Goal: Download file/media

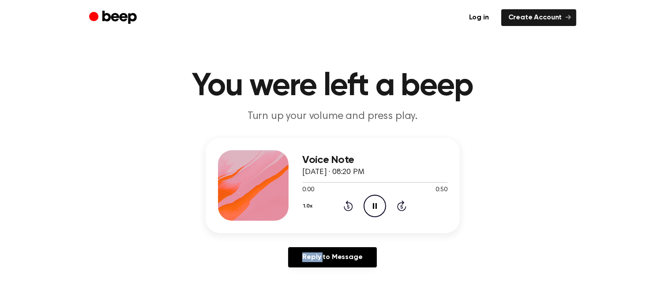
click at [378, 203] on icon "Pause Audio" at bounding box center [374, 206] width 22 height 22
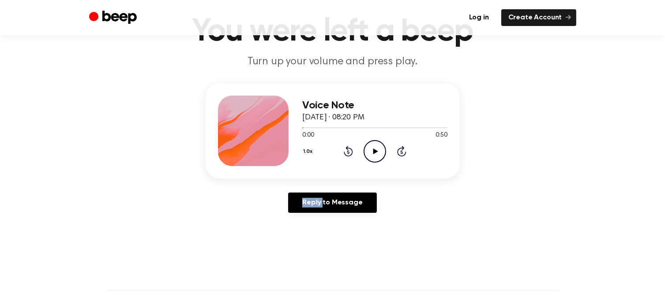
scroll to position [55, 0]
click at [372, 157] on icon "Play Audio" at bounding box center [374, 151] width 22 height 22
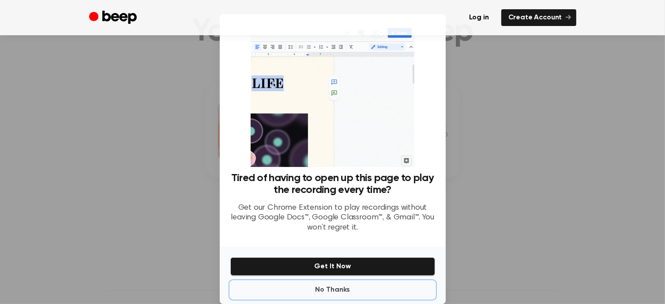
click at [330, 287] on button "No Thanks" at bounding box center [332, 290] width 205 height 18
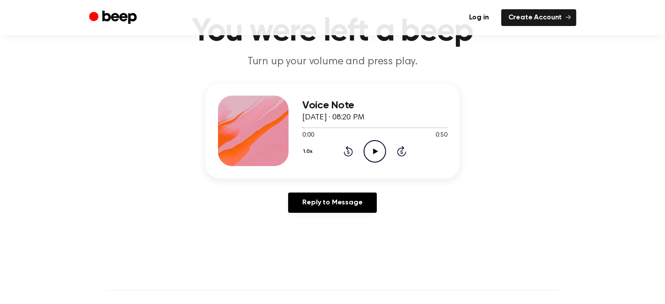
click at [379, 146] on icon "Play Audio" at bounding box center [374, 151] width 22 height 22
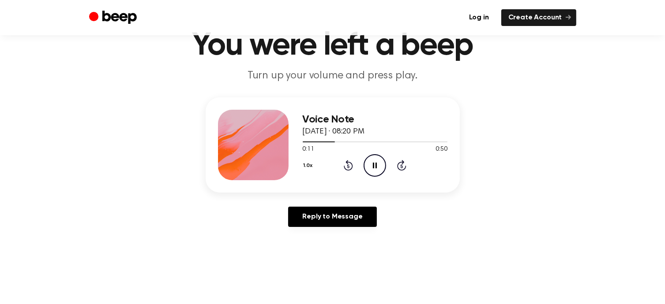
scroll to position [35, 0]
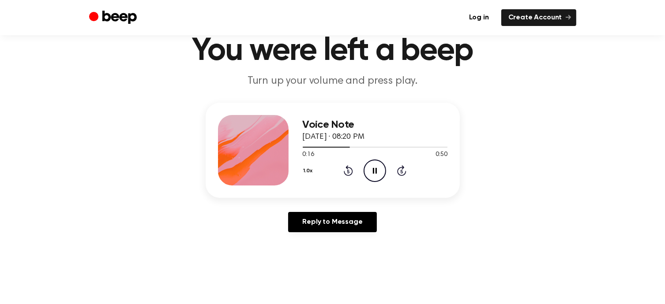
click at [374, 170] on icon at bounding box center [375, 171] width 4 height 6
click at [481, 16] on link "Log in" at bounding box center [479, 17] width 34 height 17
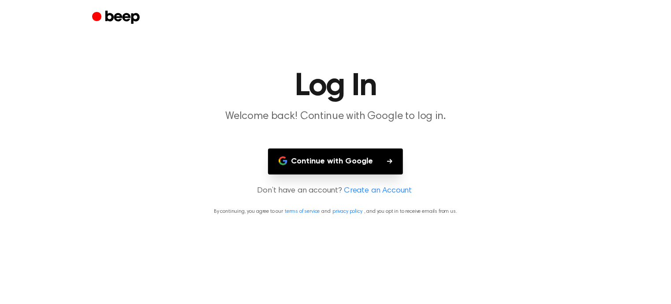
click at [353, 163] on button "Continue with Google" at bounding box center [335, 162] width 135 height 26
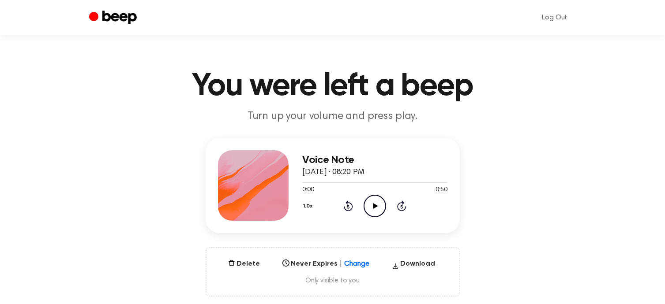
scroll to position [78, 0]
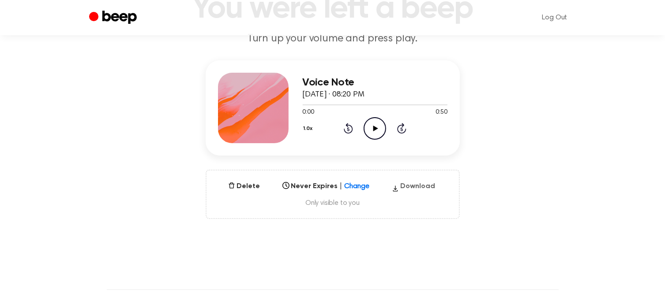
click at [425, 187] on button "Download" at bounding box center [413, 188] width 51 height 14
